Goal: Task Accomplishment & Management: Use online tool/utility

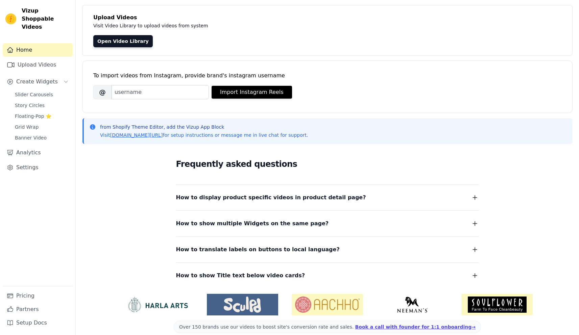
scroll to position [44, 0]
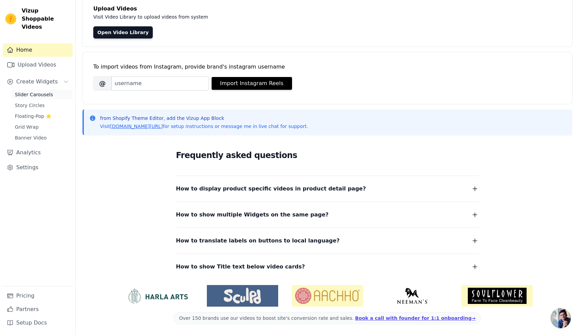
click at [36, 91] on span "Slider Carousels" at bounding box center [34, 94] width 38 height 7
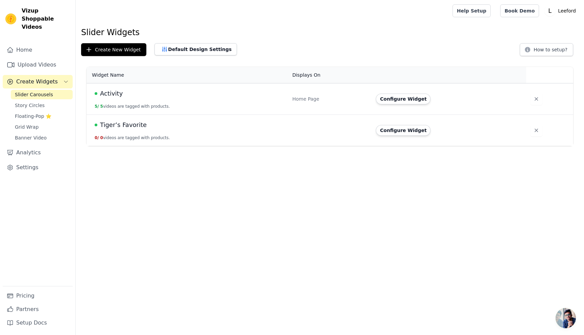
click at [114, 93] on span "Activity" at bounding box center [111, 93] width 23 height 9
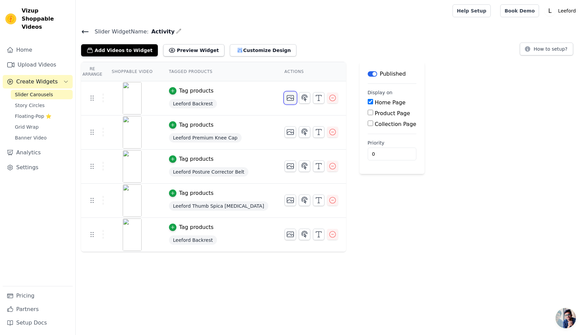
click at [286, 96] on icon "button" at bounding box center [290, 98] width 8 height 8
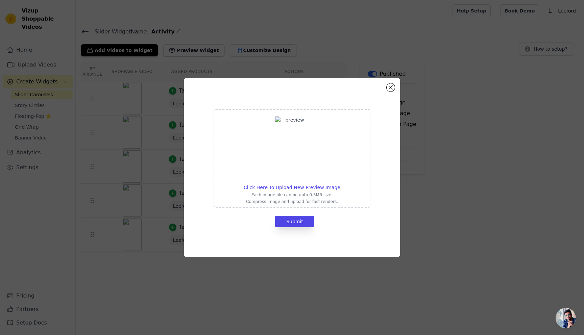
click at [277, 120] on img at bounding box center [292, 149] width 34 height 65
click at [340, 184] on input "Click Here To Upload New Preview Image Each image file can be upto 0.5MB size. …" at bounding box center [340, 184] width 0 height 0
click at [393, 85] on button "Close modal" at bounding box center [391, 88] width 8 height 8
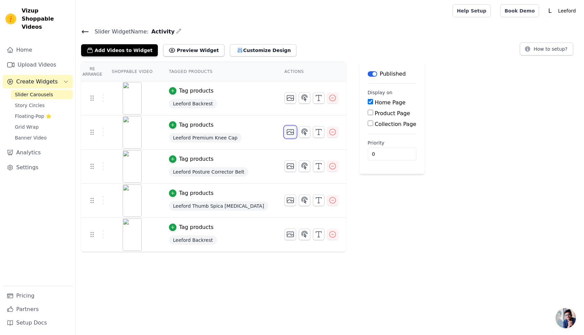
click at [286, 132] on icon "button" at bounding box center [290, 132] width 8 height 8
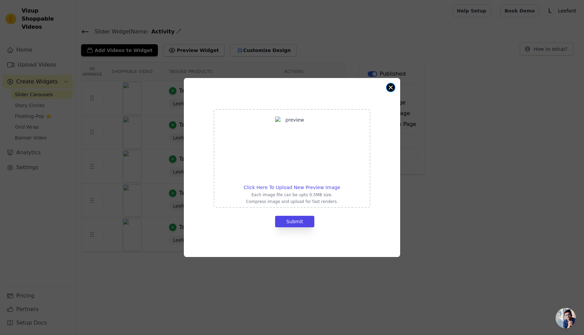
click at [389, 86] on button "Close modal" at bounding box center [391, 88] width 8 height 8
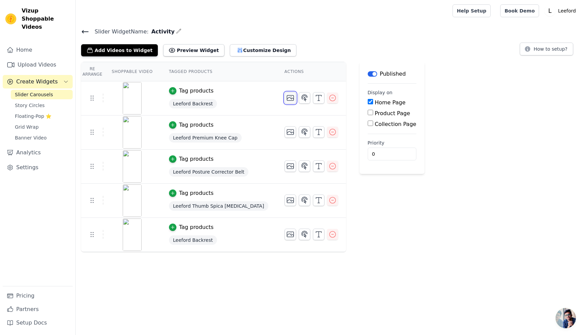
click at [287, 98] on icon "button" at bounding box center [290, 98] width 7 height 5
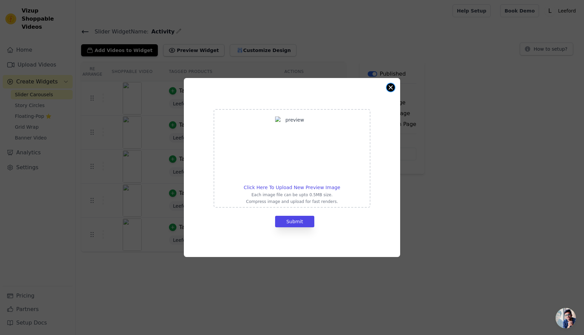
click at [392, 85] on button "Close modal" at bounding box center [391, 88] width 8 height 8
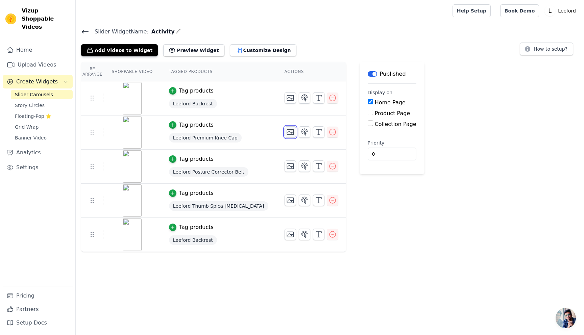
click at [286, 133] on icon "button" at bounding box center [290, 132] width 8 height 8
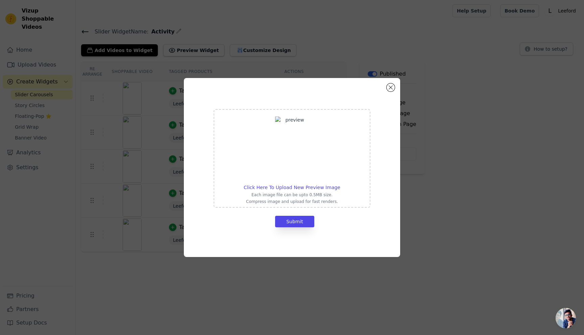
click at [128, 131] on div "Click Here To Upload New Preview Image Each image file can be upto 0.5MB size. …" at bounding box center [292, 167] width 563 height 201
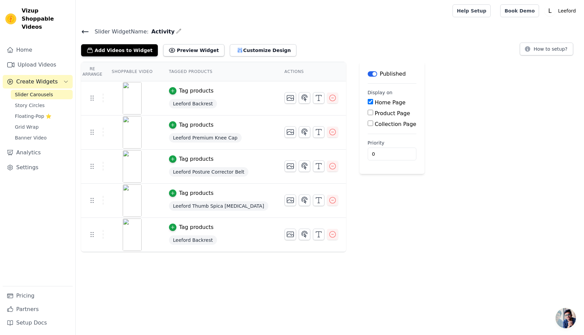
click at [128, 96] on img at bounding box center [132, 98] width 19 height 32
click at [126, 84] on img at bounding box center [132, 98] width 19 height 32
click at [287, 199] on icon "button" at bounding box center [290, 200] width 7 height 5
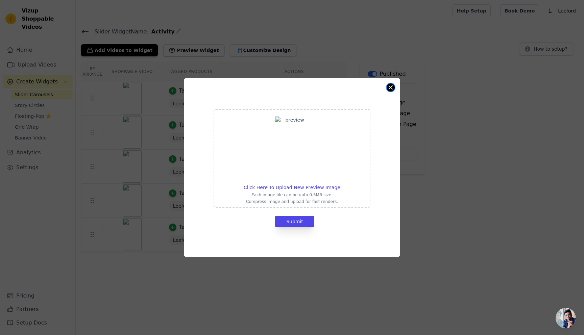
click at [389, 90] on button "Close modal" at bounding box center [391, 88] width 8 height 8
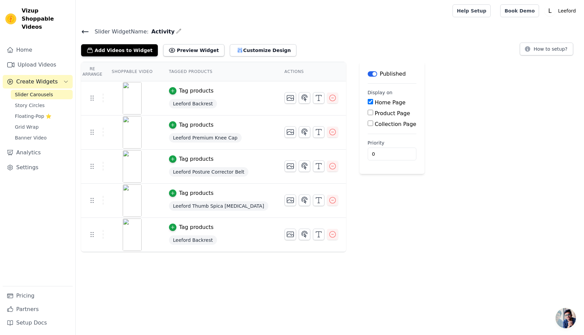
click at [126, 84] on img at bounding box center [132, 98] width 19 height 32
click at [286, 99] on icon "button" at bounding box center [290, 98] width 8 height 8
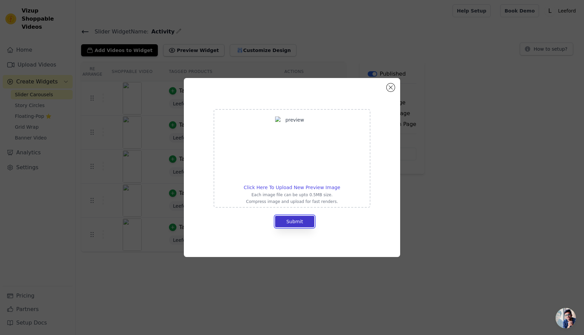
click at [294, 220] on button "Submit" at bounding box center [294, 221] width 39 height 11
click at [289, 142] on img at bounding box center [292, 149] width 34 height 65
click at [340, 184] on input "Click Here To Upload New Preview Image Each image file can be upto 0.5MB size. …" at bounding box center [340, 184] width 0 height 0
click at [303, 189] on span "Click Here To Upload New Preview Image" at bounding box center [292, 187] width 97 height 5
click at [340, 184] on input "Click Here To Upload New Preview Image Each image file can be upto 0.5MB size. …" at bounding box center [340, 184] width 0 height 0
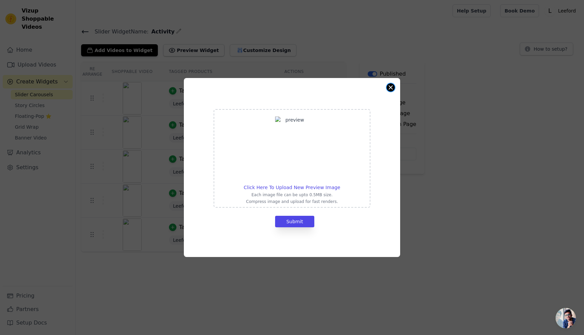
click at [388, 89] on button "Close modal" at bounding box center [391, 88] width 8 height 8
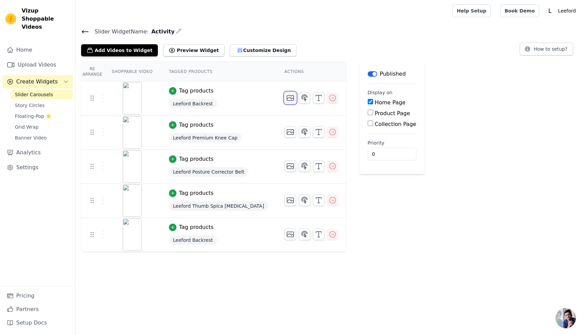
click at [286, 99] on icon "button" at bounding box center [290, 98] width 8 height 8
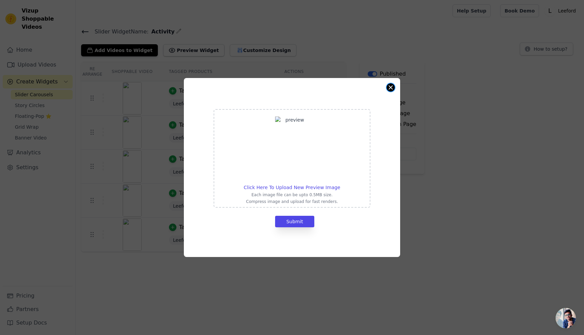
click at [391, 87] on button "Close modal" at bounding box center [391, 88] width 8 height 8
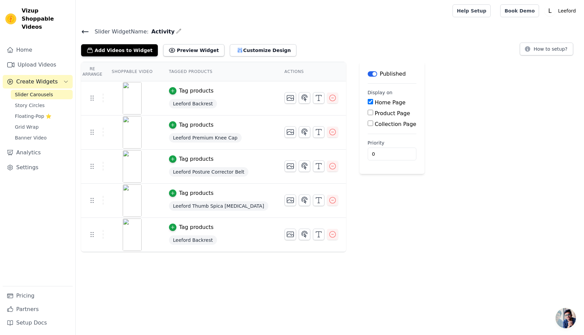
click at [131, 131] on img at bounding box center [132, 132] width 19 height 32
click at [91, 132] on use at bounding box center [92, 132] width 3 height 5
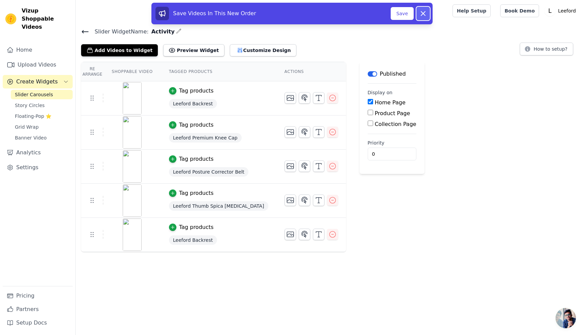
click at [421, 14] on icon at bounding box center [423, 13] width 8 height 8
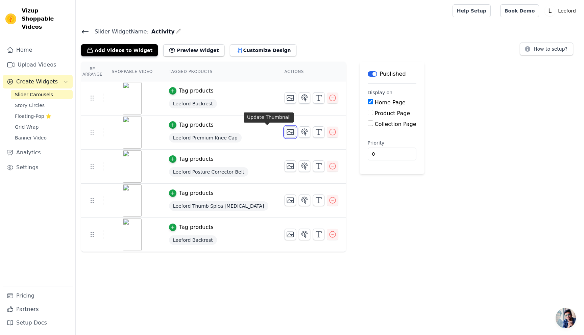
click at [287, 135] on icon "button" at bounding box center [290, 132] width 7 height 5
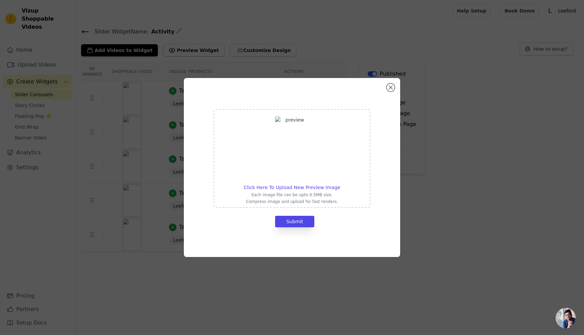
click at [291, 143] on img at bounding box center [292, 149] width 34 height 65
click at [340, 184] on input "Click Here To Upload New Preview Image Each image file can be upto 0.5MB size. …" at bounding box center [340, 184] width 0 height 0
click at [502, 101] on div "Click Here To Upload New Preview Image Each image file can be upto 0.5MB size. …" at bounding box center [292, 167] width 563 height 201
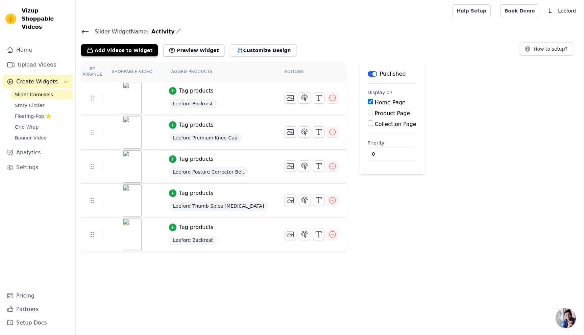
click at [128, 96] on img at bounding box center [132, 98] width 19 height 32
click at [286, 100] on icon "button" at bounding box center [290, 98] width 8 height 8
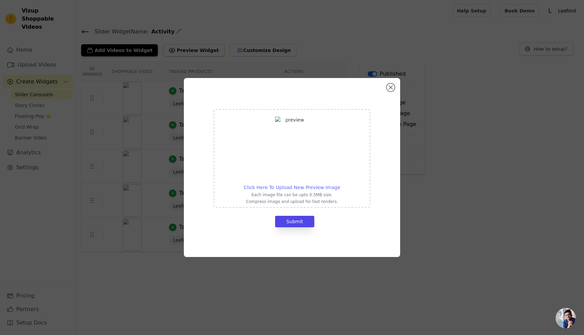
click at [281, 187] on span "Click Here To Upload New Preview Image" at bounding box center [292, 187] width 97 height 5
click at [340, 184] on input "Click Here To Upload New Preview Image Each image file can be upto 0.5MB size. …" at bounding box center [340, 184] width 0 height 0
type input "C:\fakepath\Screenshot 2025-09-10 at 10.15.28 PM.png"
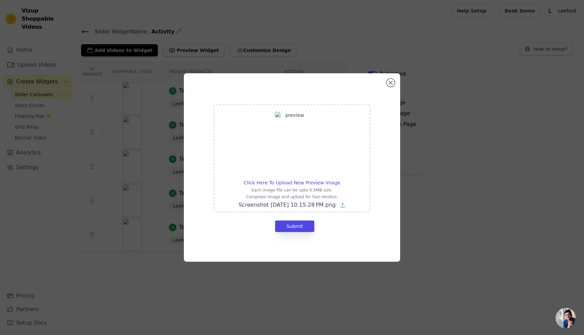
click at [292, 116] on img at bounding box center [292, 144] width 34 height 65
click at [340, 179] on input "Click Here To Upload New Preview Image Each image file can be upto 0.5MB size. …" at bounding box center [340, 179] width 0 height 0
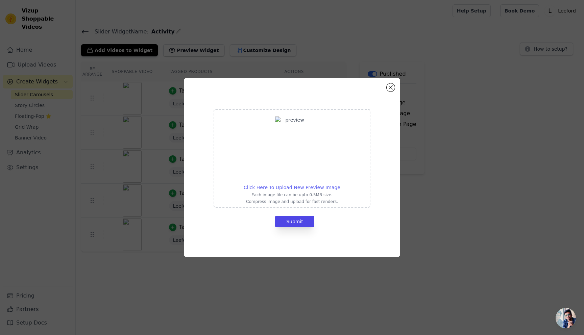
click at [276, 186] on span "Click Here To Upload New Preview Image" at bounding box center [292, 187] width 97 height 5
click at [340, 184] on input "Click Here To Upload New Preview Image Each image file can be upto 0.5MB size. …" at bounding box center [340, 184] width 0 height 0
click at [288, 189] on span "Click Here To Upload New Preview Image" at bounding box center [292, 187] width 97 height 5
click at [340, 184] on input "Click Here To Upload New Preview Image Each image file can be upto 0.5MB size. …" at bounding box center [340, 184] width 0 height 0
click at [390, 87] on button "Close modal" at bounding box center [391, 88] width 8 height 8
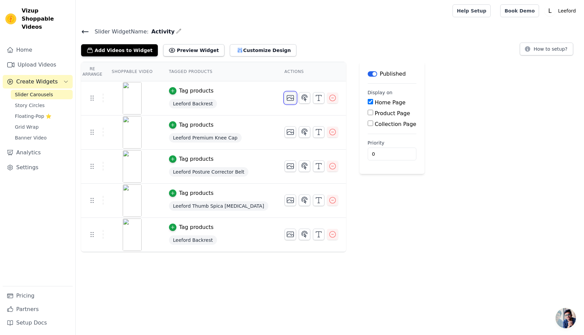
click at [287, 98] on icon "button" at bounding box center [290, 98] width 7 height 5
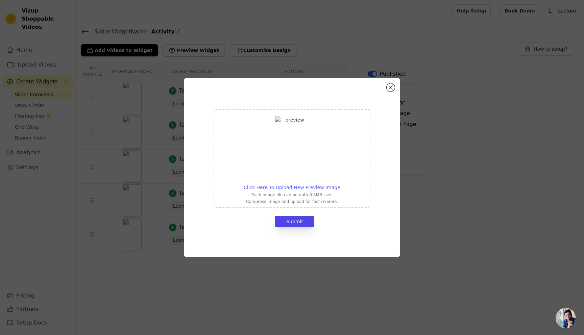
click at [278, 187] on span "Click Here To Upload New Preview Image" at bounding box center [292, 187] width 97 height 5
click at [340, 184] on input "Click Here To Upload New Preview Image Each image file can be upto 0.5MB size. …" at bounding box center [340, 184] width 0 height 0
type input "C:\fakepath\backrest_video_thumbnail.png"
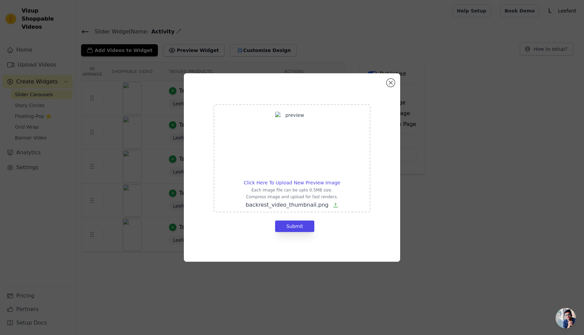
click at [334, 205] on icon at bounding box center [335, 205] width 5 height 5
click at [340, 180] on input "Click Here To Upload New Preview Image Each image file can be upto 0.5MB size. …" at bounding box center [340, 179] width 0 height 0
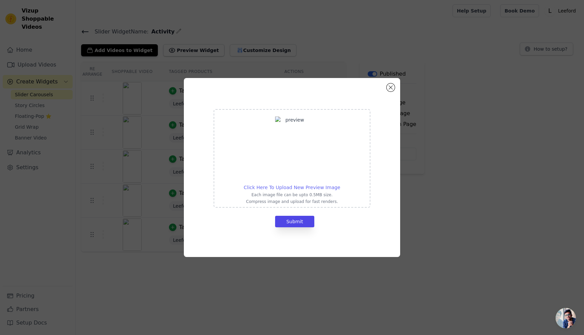
click at [285, 186] on span "Click Here To Upload New Preview Image" at bounding box center [292, 187] width 97 height 5
click at [340, 184] on input "Click Here To Upload New Preview Image Each image file can be upto 0.5MB size. …" at bounding box center [340, 184] width 0 height 0
type input "C:\fakepath\backrest_video_thumbnail.png"
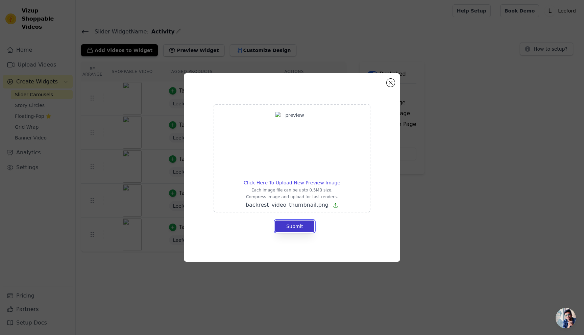
click at [292, 225] on button "Submit" at bounding box center [294, 226] width 39 height 11
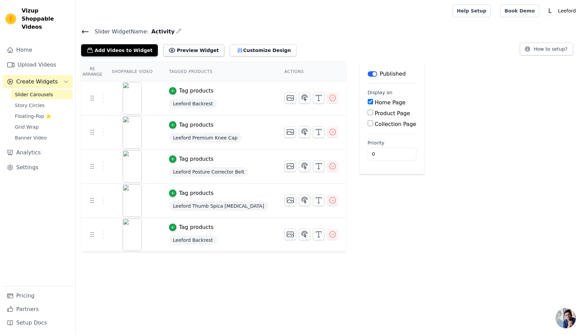
click at [179, 50] on button "Preview Widget" at bounding box center [193, 50] width 61 height 12
click at [286, 99] on icon "button" at bounding box center [290, 98] width 8 height 8
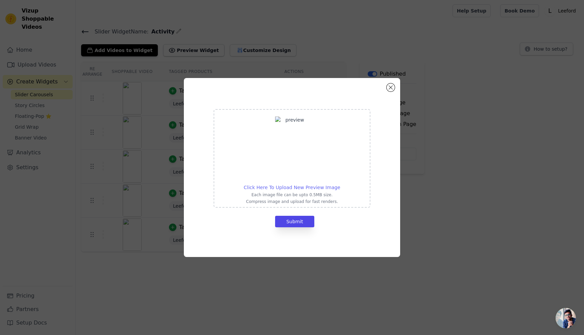
click at [279, 186] on span "Click Here To Upload New Preview Image" at bounding box center [292, 187] width 97 height 5
click at [340, 184] on input "Click Here To Upload New Preview Image Each image file can be upto 0.5MB size. …" at bounding box center [340, 184] width 0 height 0
type input "C:\fakepath\backrest_video_thumbnail.png"
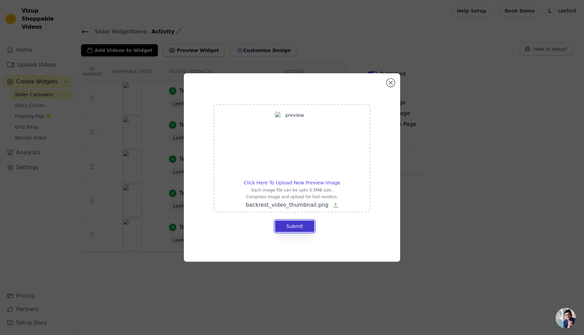
click at [296, 223] on button "Submit" at bounding box center [294, 226] width 39 height 11
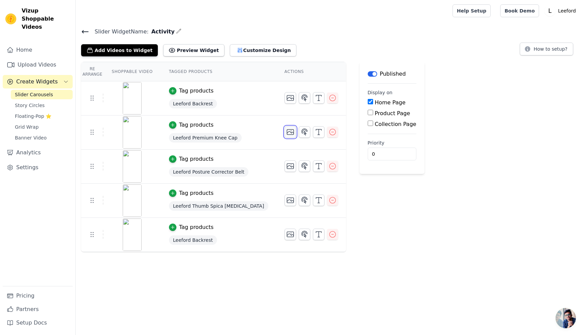
click at [286, 131] on icon "button" at bounding box center [290, 132] width 8 height 8
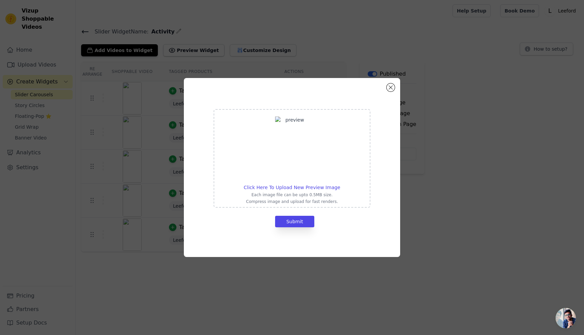
click at [496, 141] on div "Click Here To Upload New Preview Image Each image file can be upto 0.5MB size. …" at bounding box center [292, 167] width 563 height 201
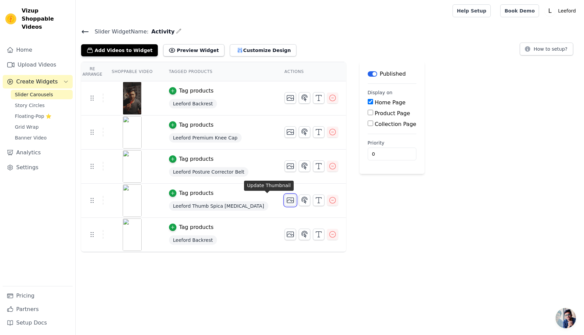
click at [286, 200] on icon "button" at bounding box center [290, 200] width 8 height 8
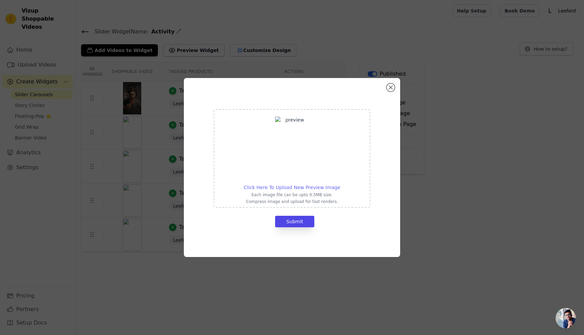
click at [281, 187] on span "Click Here To Upload New Preview Image" at bounding box center [292, 187] width 97 height 5
click at [340, 184] on input "Click Here To Upload New Preview Image Each image file can be upto 0.5MB size. …" at bounding box center [340, 184] width 0 height 0
type input "C:\fakepath\thumb_spica_video_thumbnail.png"
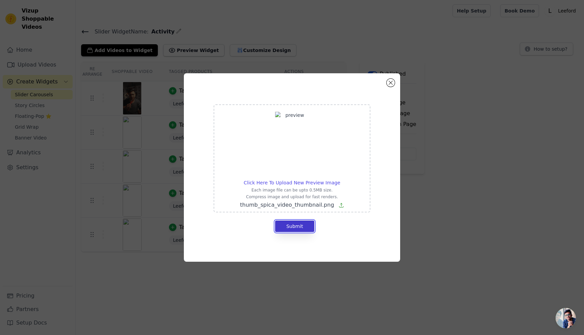
click at [304, 226] on button "Submit" at bounding box center [294, 226] width 39 height 11
